Goal: Transaction & Acquisition: Purchase product/service

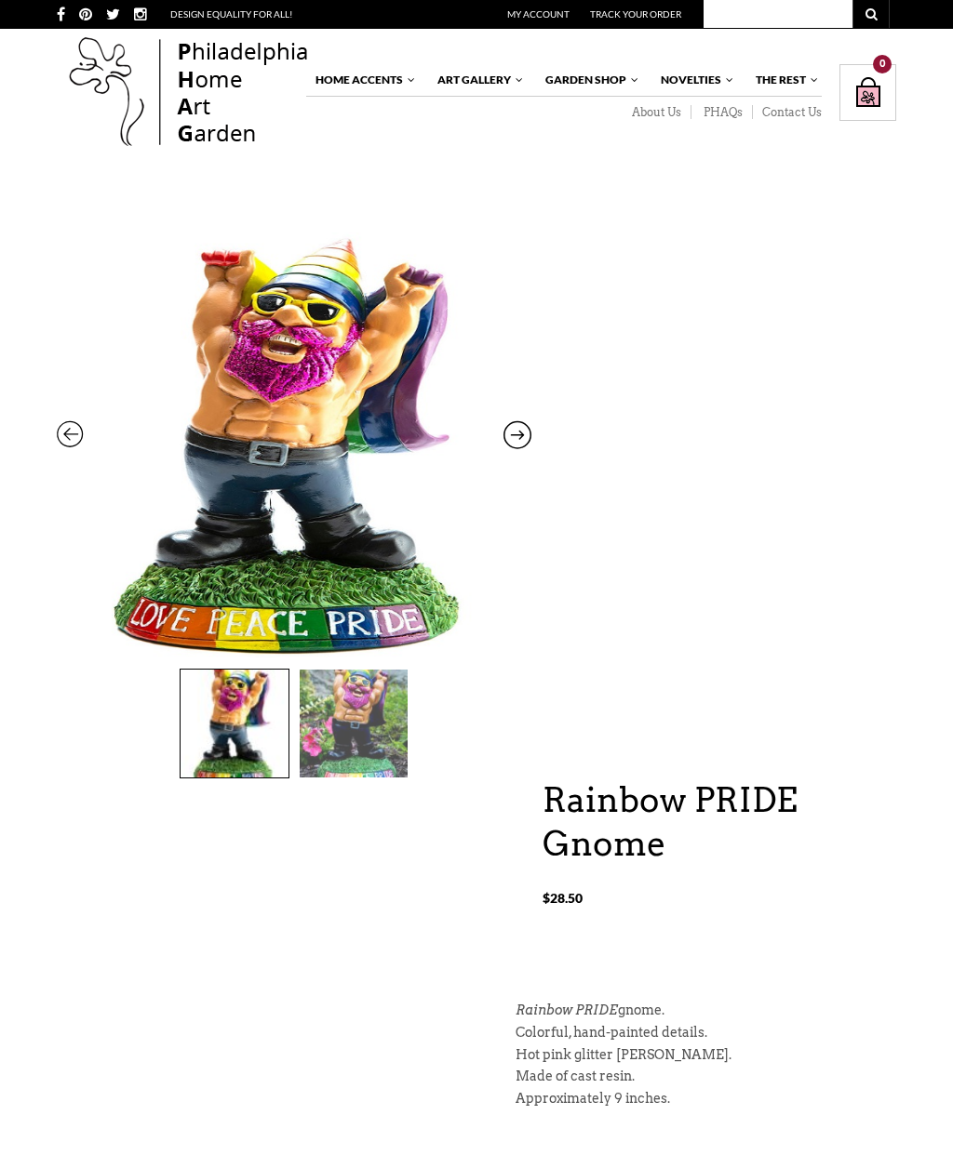
click at [363, 738] on img at bounding box center [354, 724] width 108 height 108
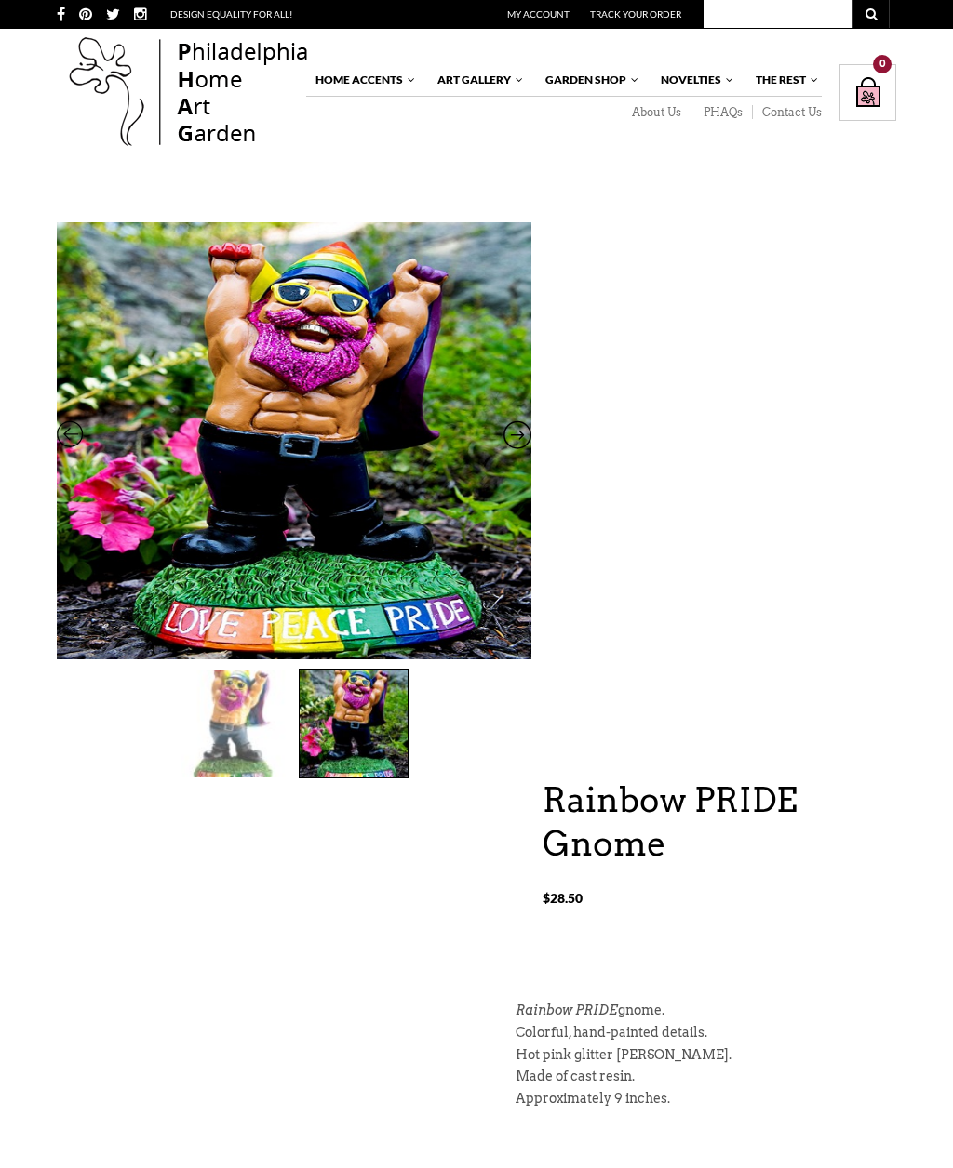
click at [244, 754] on img at bounding box center [234, 724] width 108 height 108
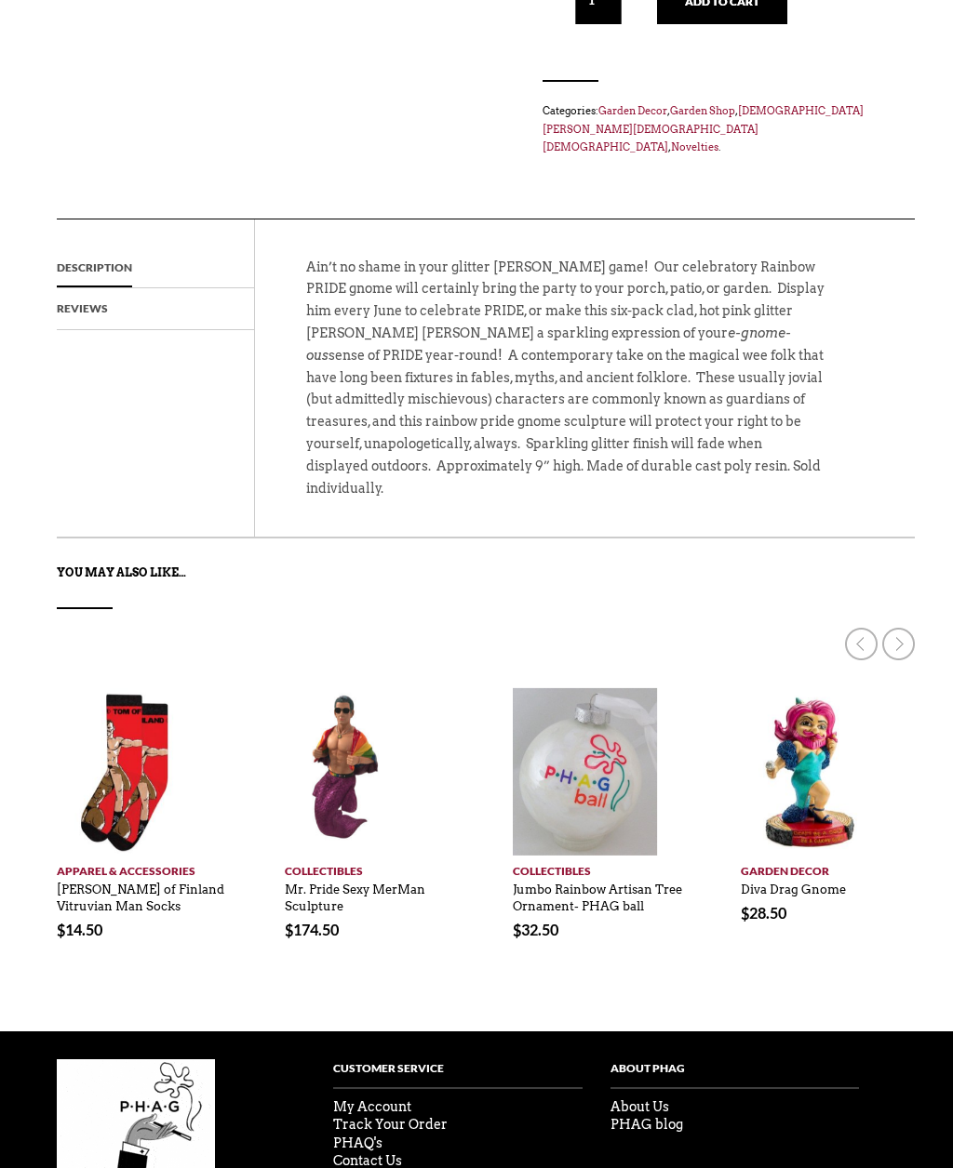
scroll to position [1253, 0]
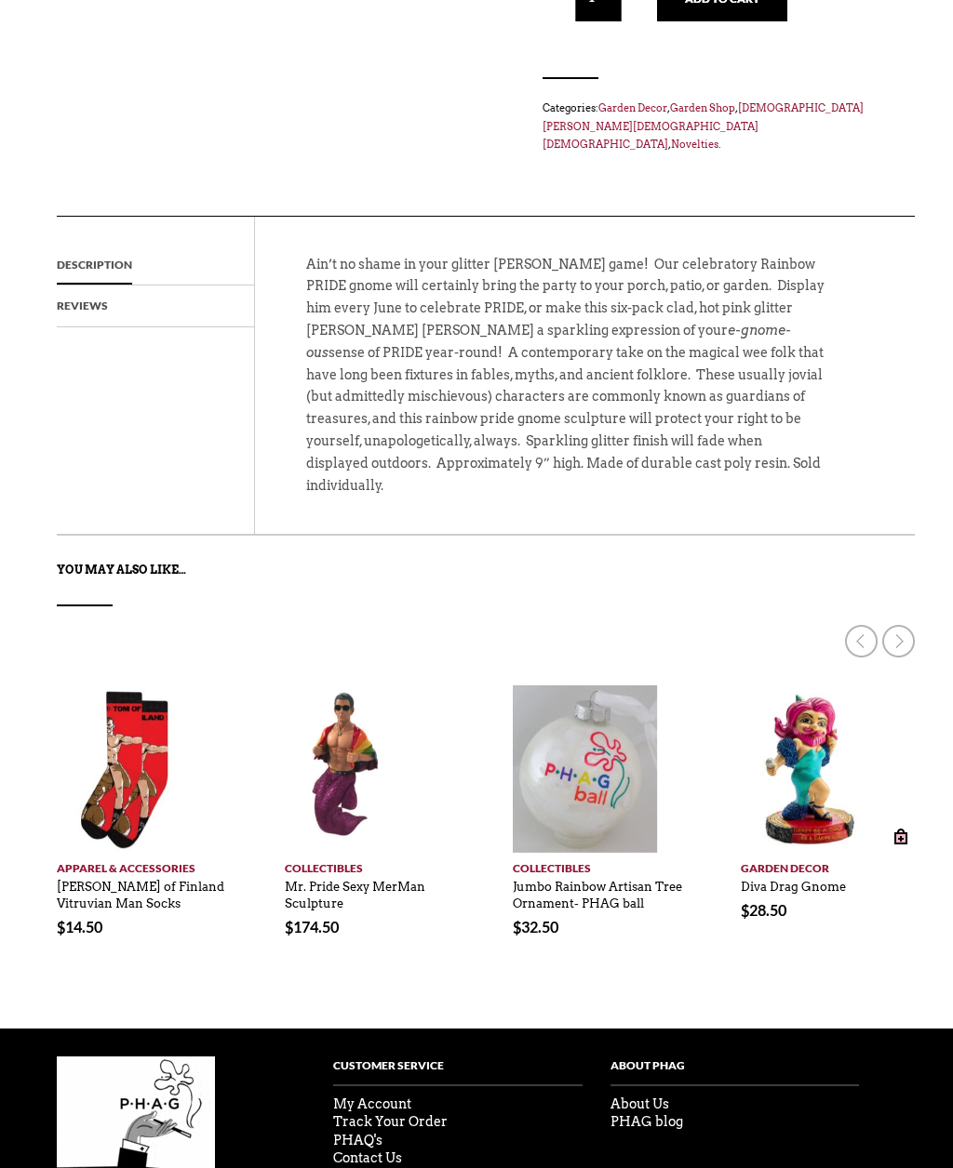
click at [817, 696] on img at bounding box center [810, 769] width 140 height 167
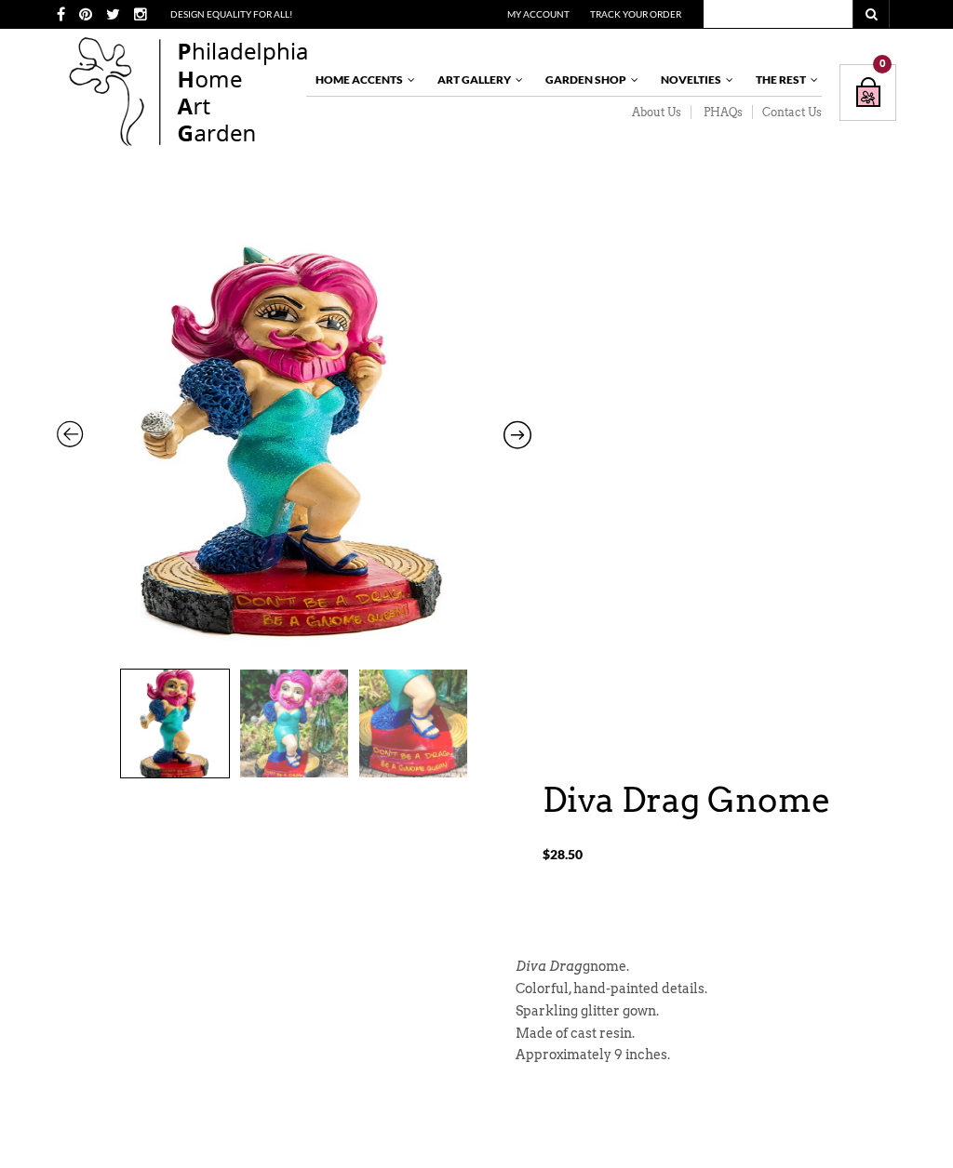
click at [314, 728] on img at bounding box center [294, 724] width 108 height 108
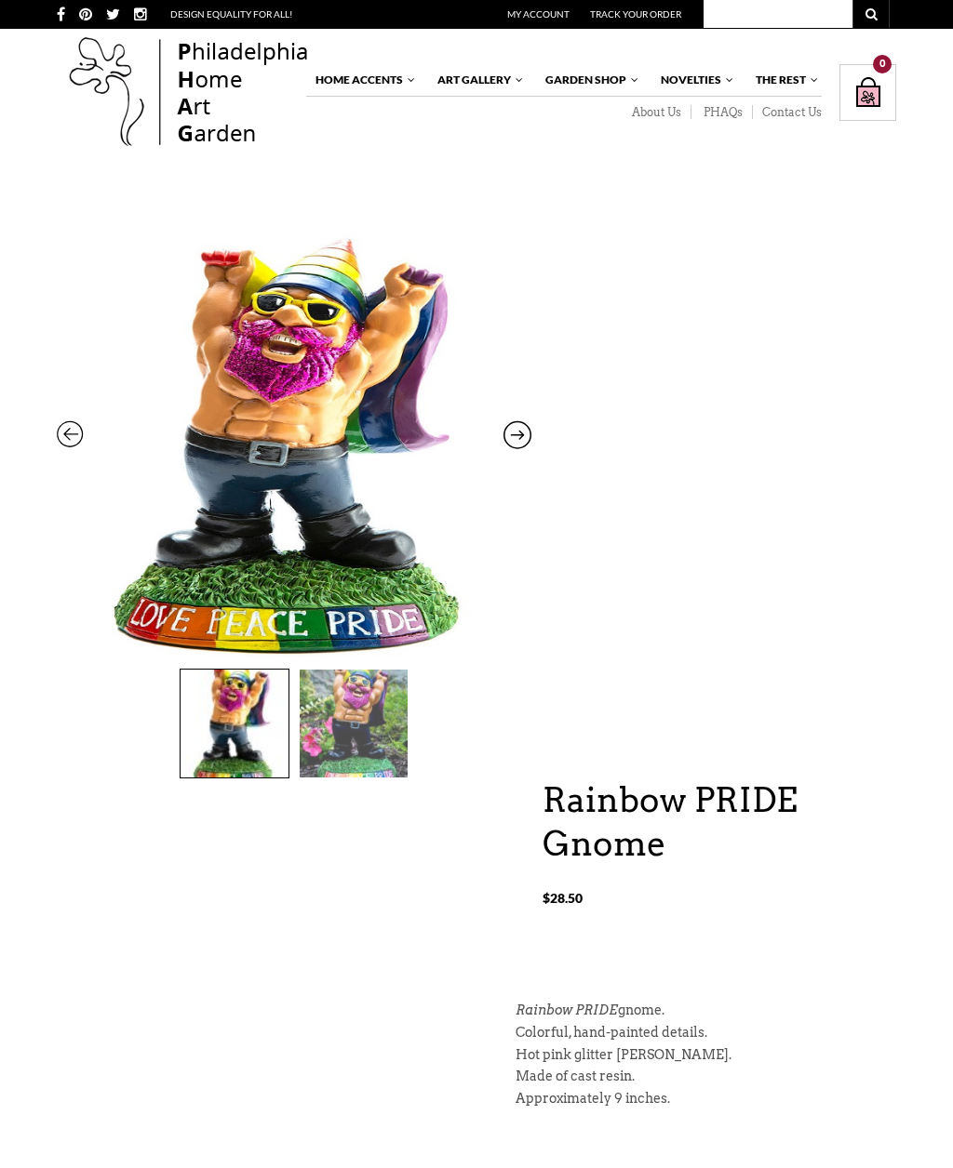
scroll to position [1314, 0]
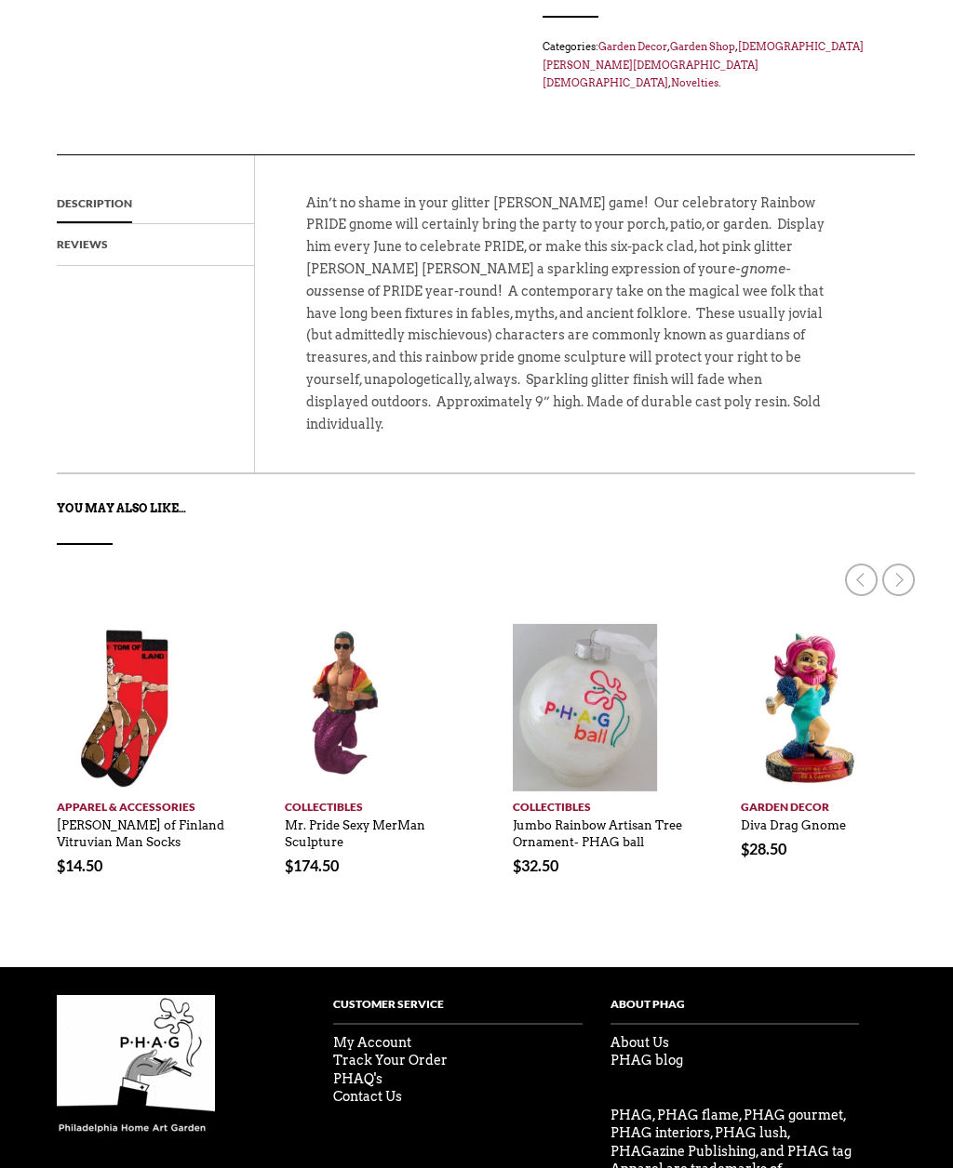
click at [900, 564] on link at bounding box center [898, 580] width 33 height 33
click at [905, 564] on link at bounding box center [898, 580] width 33 height 33
